Goal: Find specific page/section: Find specific page/section

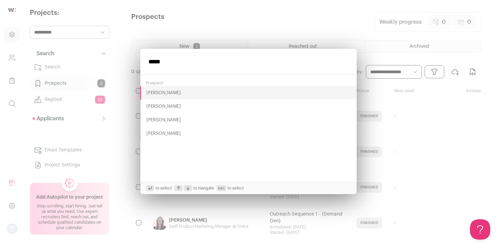
type input "*****"
click at [168, 118] on button "[PERSON_NAME]" at bounding box center [248, 120] width 217 height 14
